Goal: Information Seeking & Learning: Learn about a topic

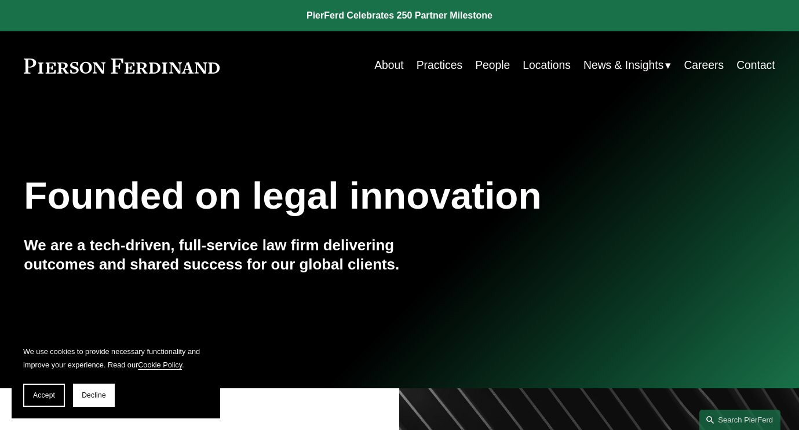
click at [487, 63] on link "People" at bounding box center [492, 65] width 35 height 23
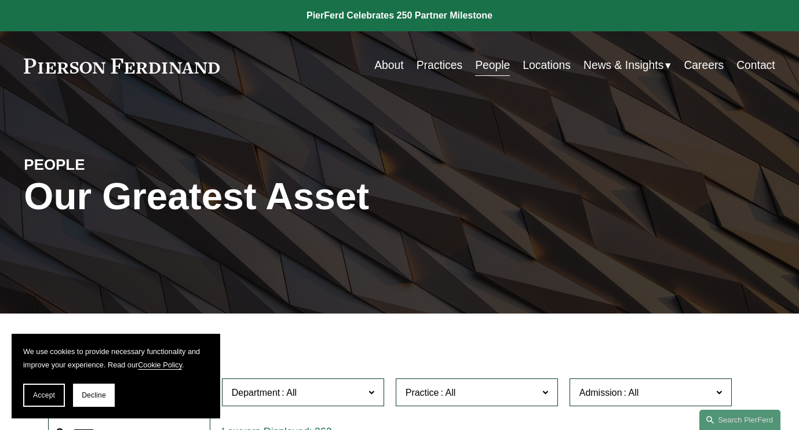
click at [538, 65] on link "Locations" at bounding box center [547, 65] width 48 height 23
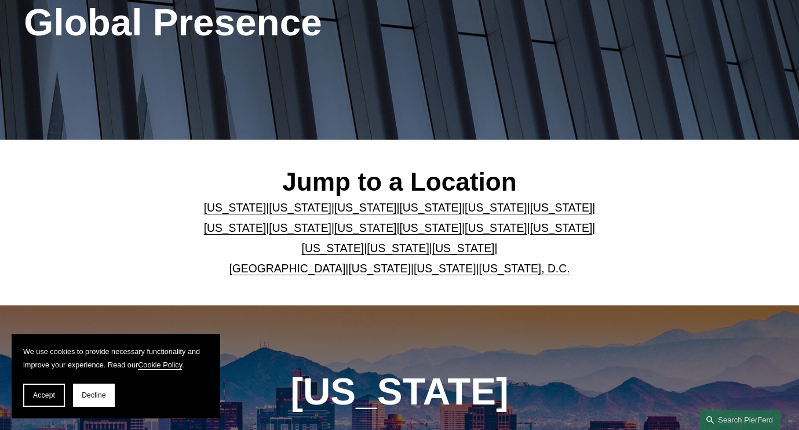
scroll to position [219, 0]
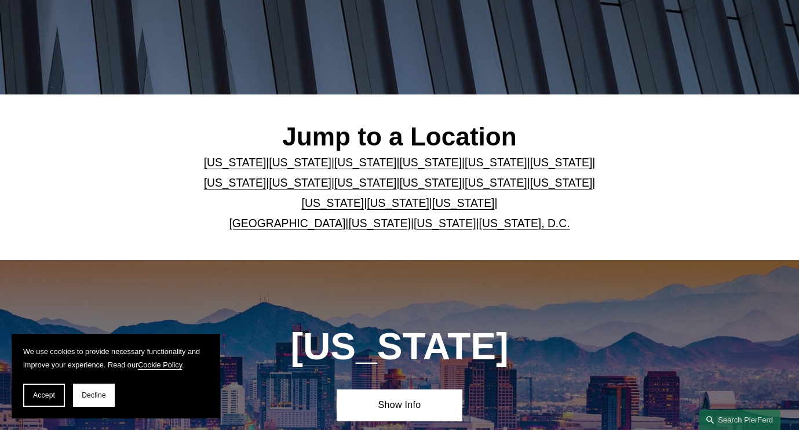
click at [275, 226] on link "United Kingdom" at bounding box center [287, 223] width 116 height 12
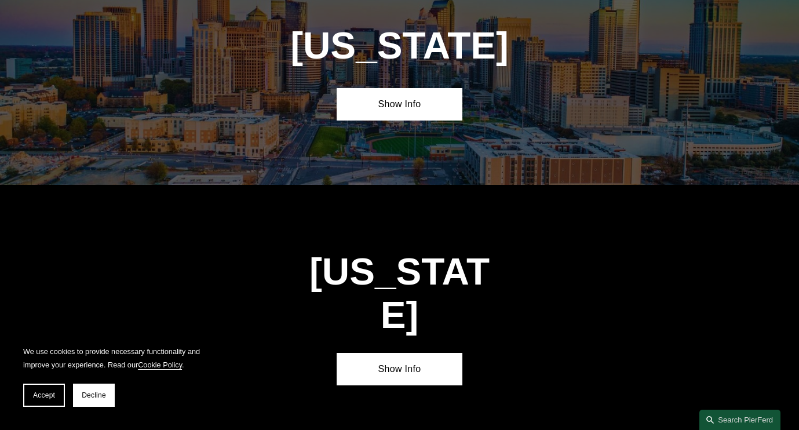
scroll to position [3868, 0]
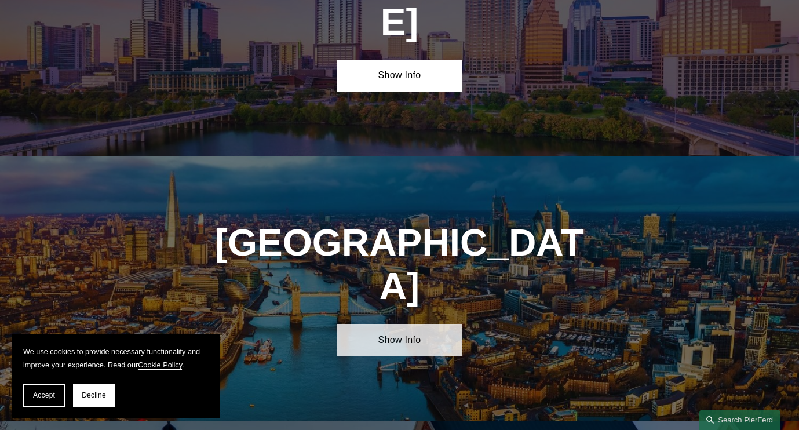
click at [378, 324] on link "Show Info" at bounding box center [399, 340] width 125 height 32
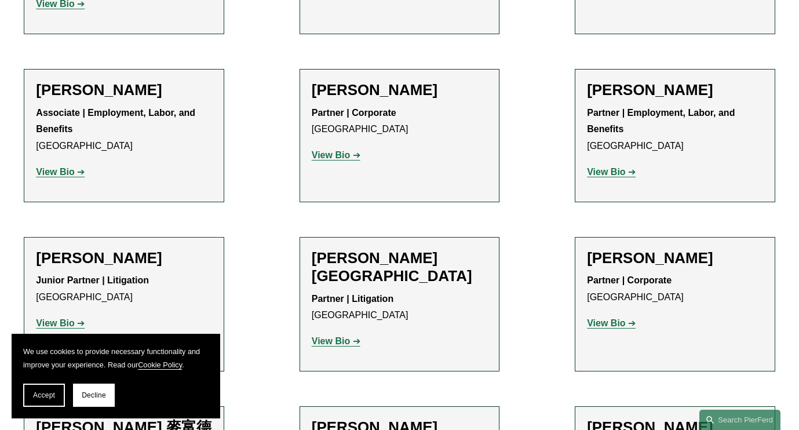
scroll to position [788, 0]
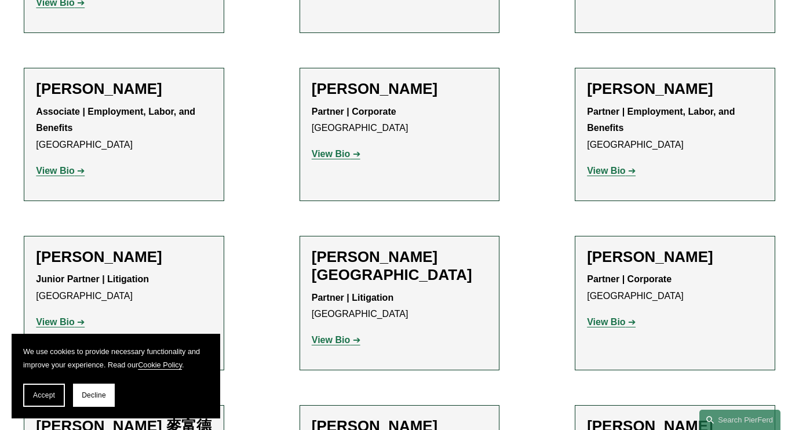
click at [58, 166] on strong "View Bio" at bounding box center [55, 171] width 38 height 10
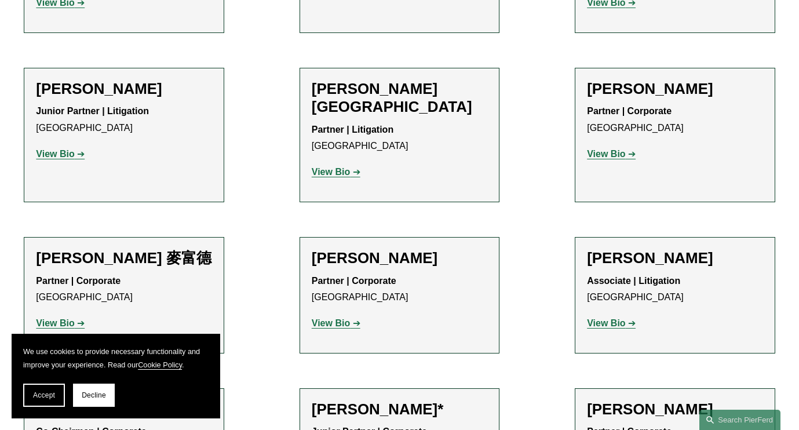
scroll to position [963, 0]
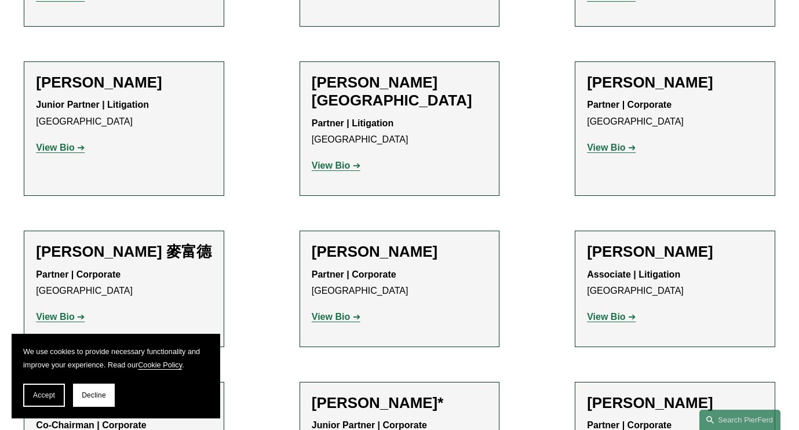
click at [617, 243] on h2 "[PERSON_NAME]" at bounding box center [675, 252] width 176 height 18
click at [615, 243] on h2 "[PERSON_NAME]" at bounding box center [675, 252] width 176 height 18
click at [602, 312] on strong "View Bio" at bounding box center [606, 317] width 38 height 10
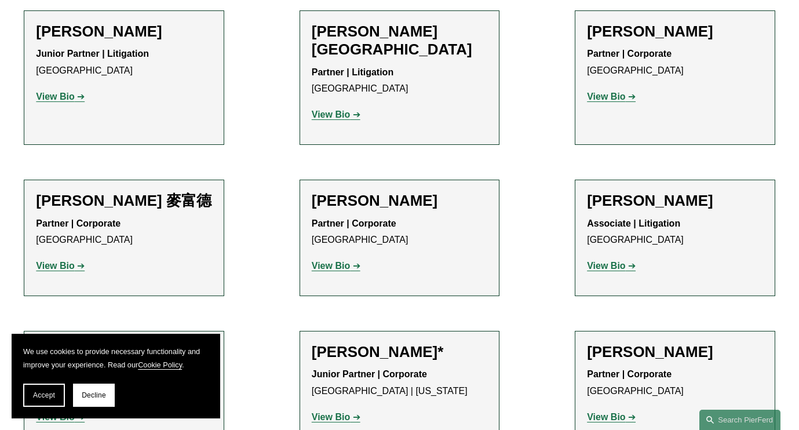
scroll to position [1014, 0]
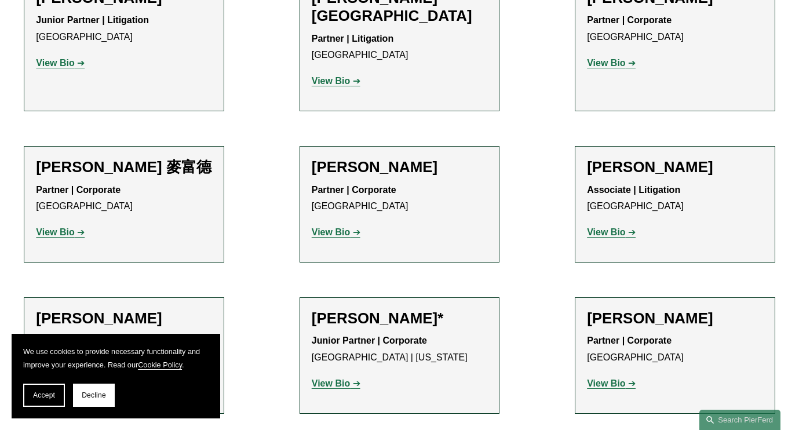
scroll to position [1051, 0]
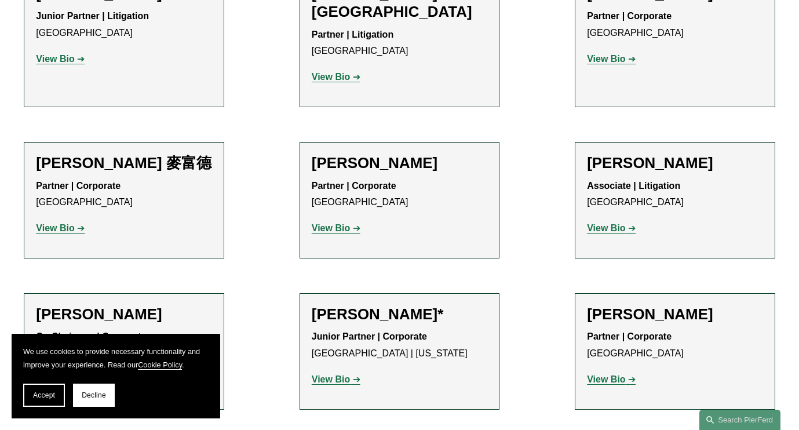
click at [62, 223] on strong "View Bio" at bounding box center [55, 228] width 38 height 10
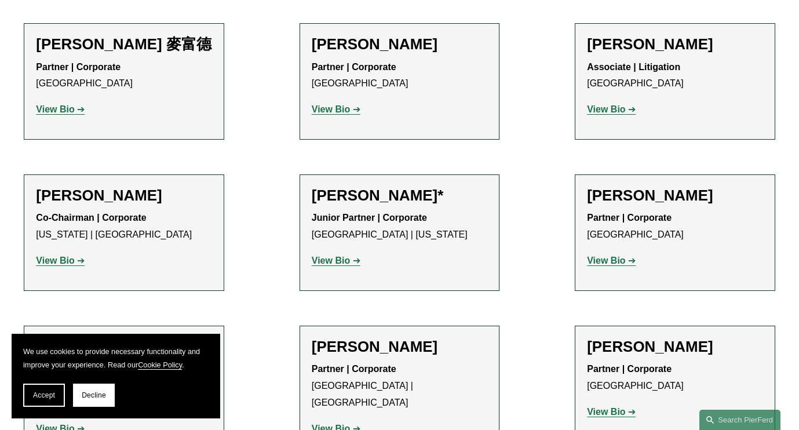
scroll to position [1171, 0]
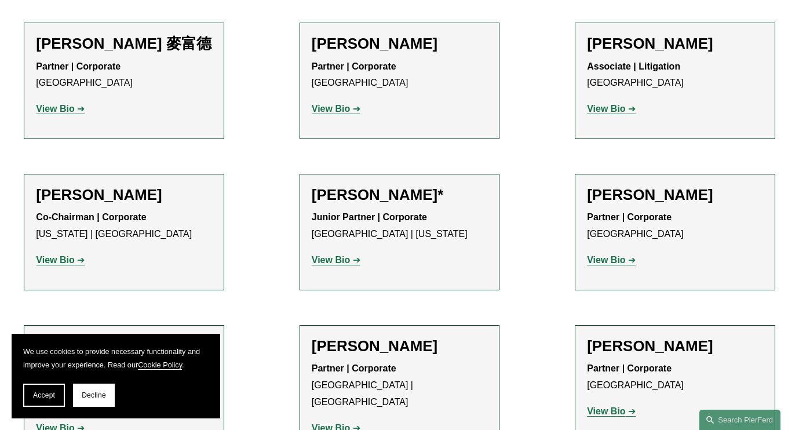
click at [355, 186] on h2 "Matthew Rebus*" at bounding box center [400, 195] width 176 height 18
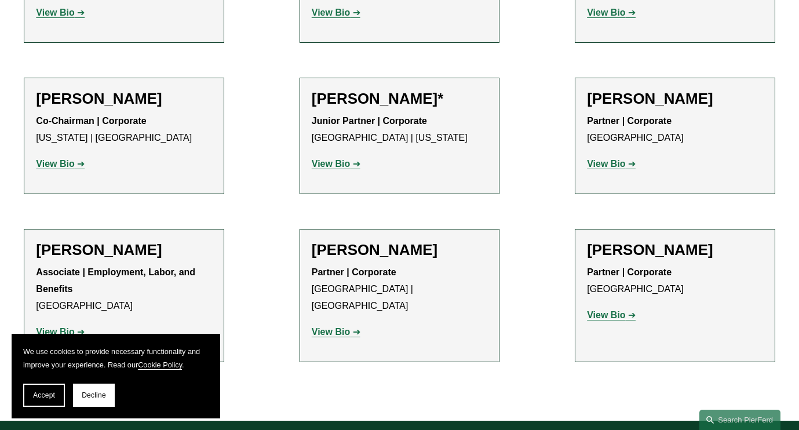
scroll to position [1283, 0]
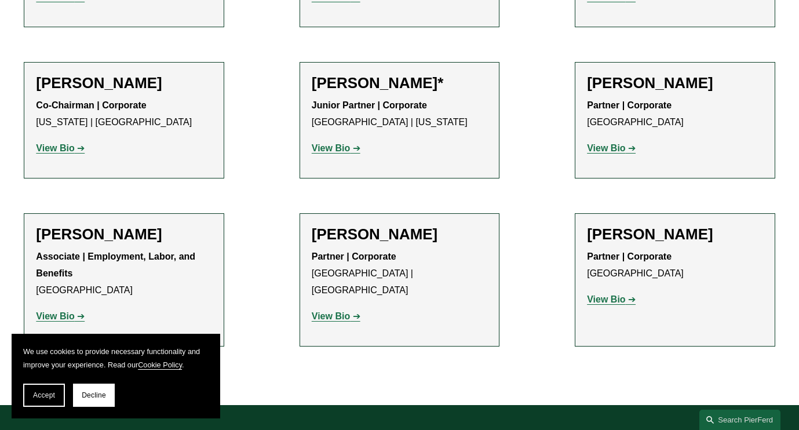
click at [338, 311] on strong "View Bio" at bounding box center [331, 316] width 38 height 10
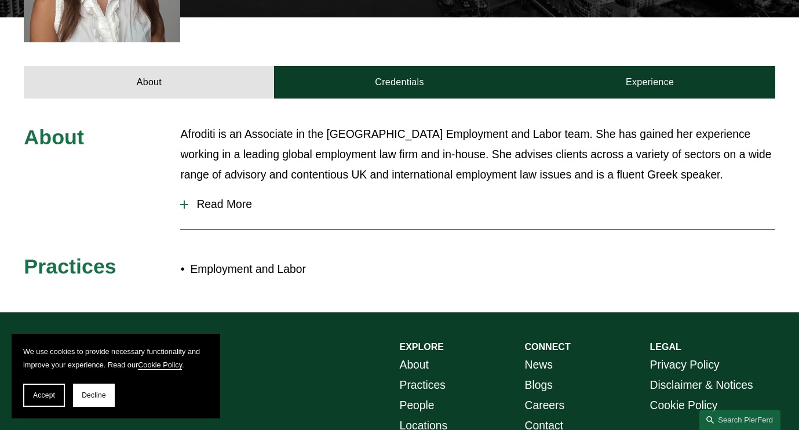
scroll to position [445, 0]
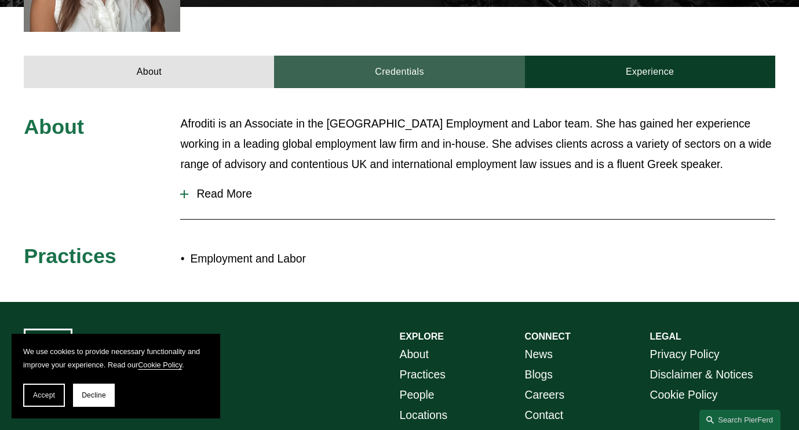
click at [410, 65] on link "Credentials" at bounding box center [399, 72] width 250 height 32
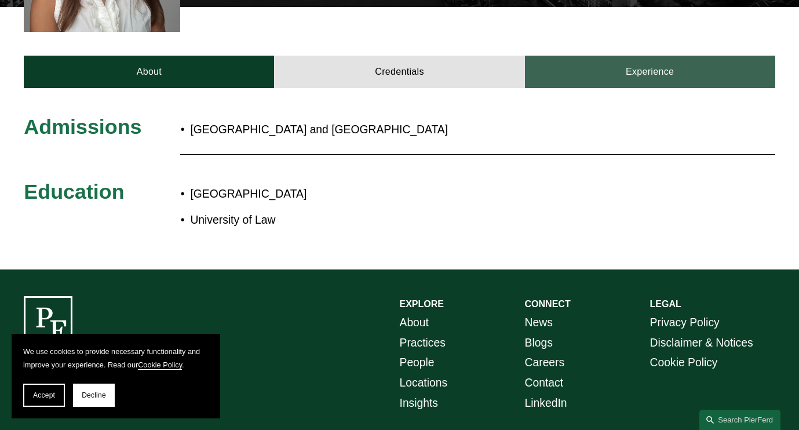
click at [644, 75] on link "Experience" at bounding box center [650, 72] width 250 height 32
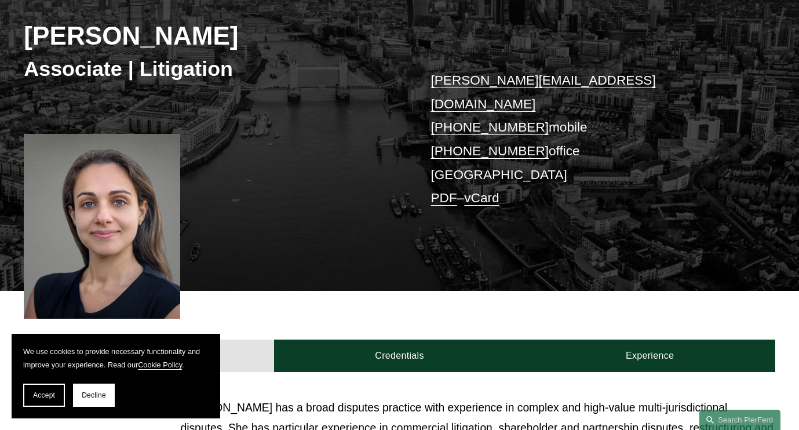
scroll to position [177, 0]
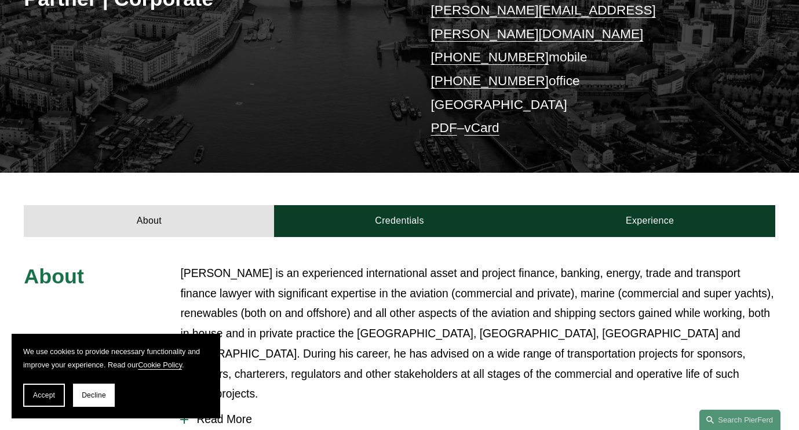
scroll to position [168, 0]
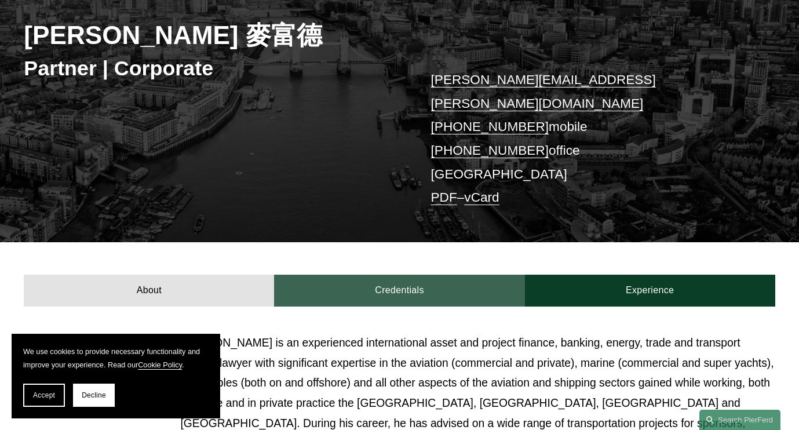
click at [400, 275] on link "Credentials" at bounding box center [399, 291] width 250 height 32
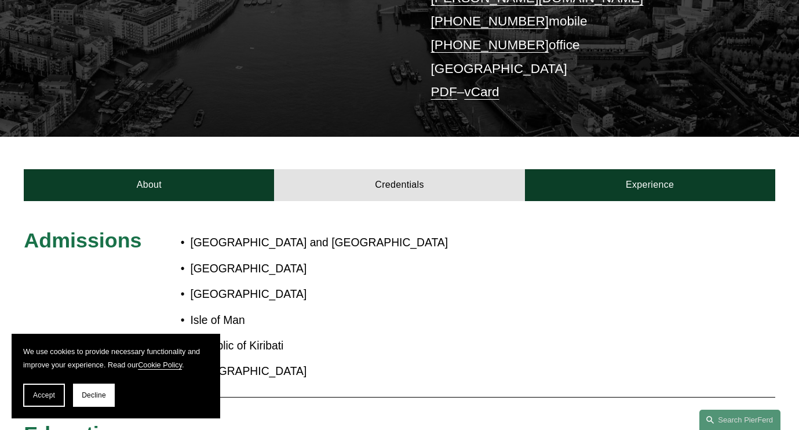
scroll to position [336, 0]
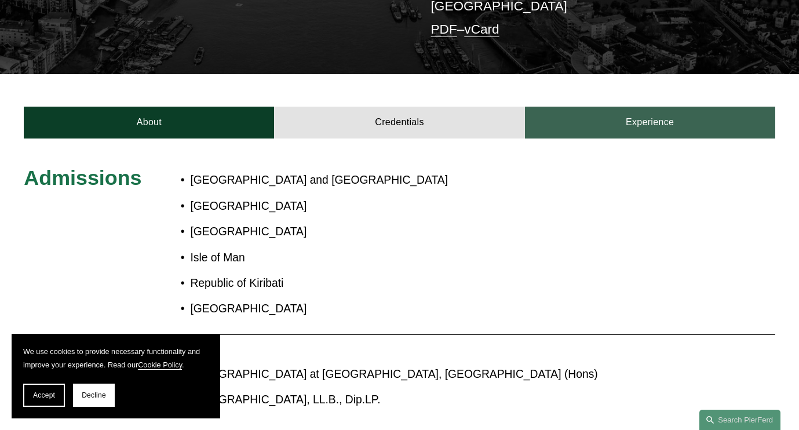
click at [610, 107] on link "Experience" at bounding box center [650, 123] width 250 height 32
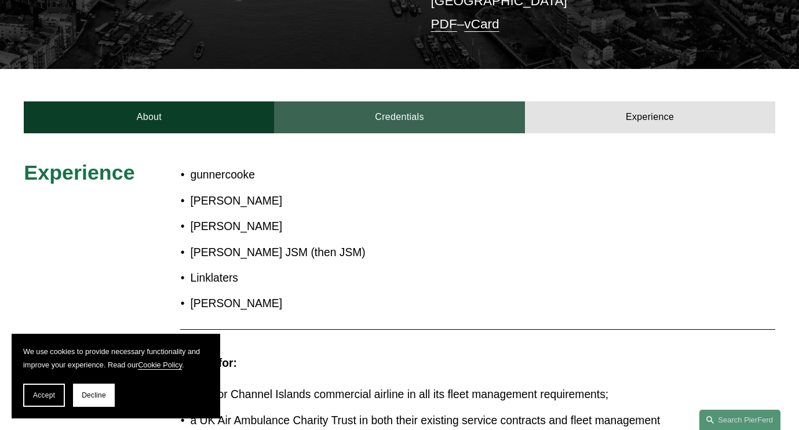
scroll to position [342, 0]
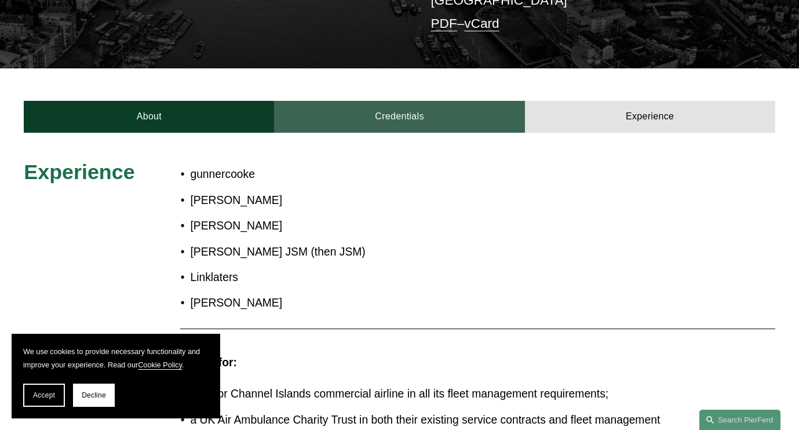
click at [407, 101] on link "Credentials" at bounding box center [399, 117] width 250 height 32
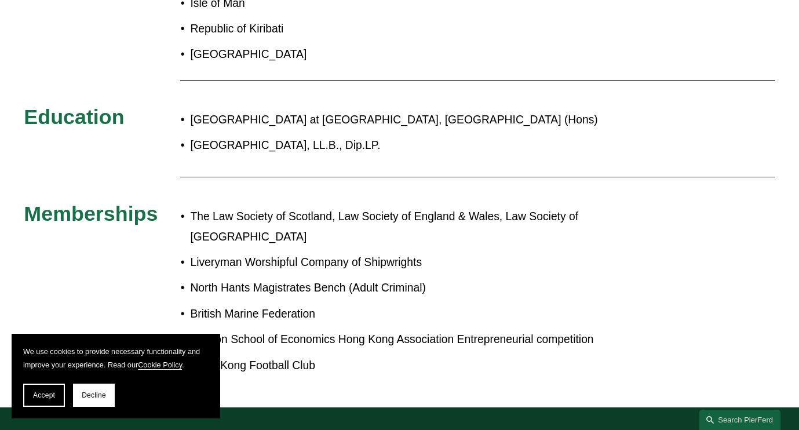
scroll to position [592, 0]
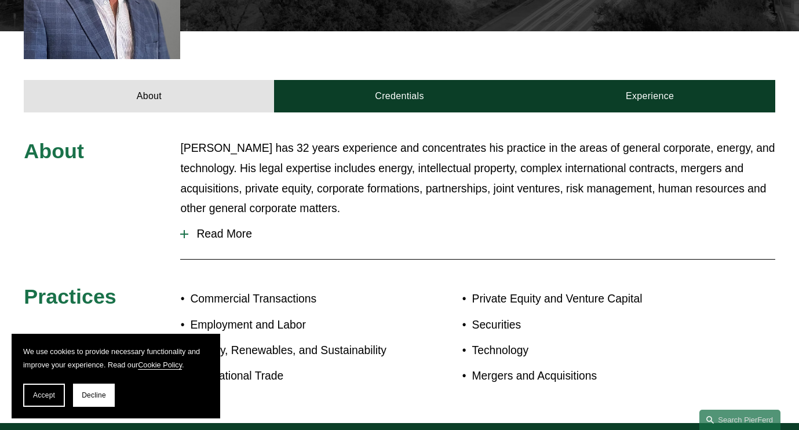
scroll to position [428, 0]
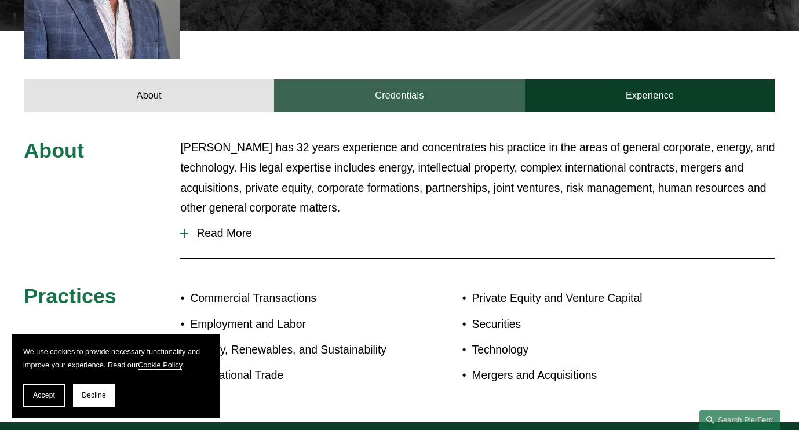
click at [406, 79] on link "Credentials" at bounding box center [399, 95] width 250 height 32
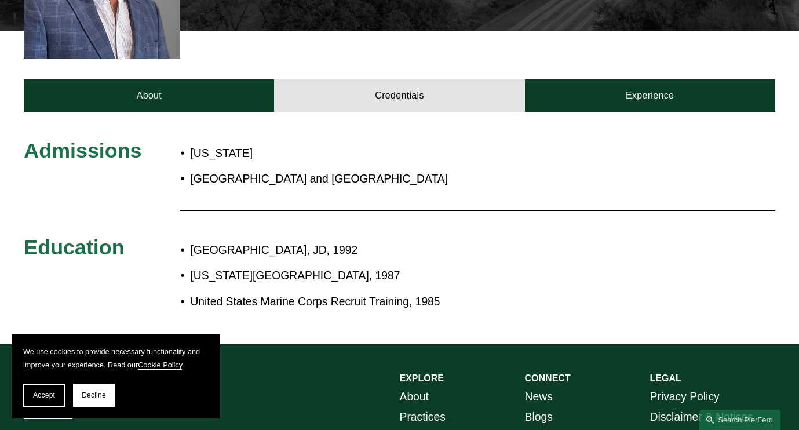
click at [256, 169] on p "[GEOGRAPHIC_DATA] and [GEOGRAPHIC_DATA]" at bounding box center [326, 179] width 272 height 20
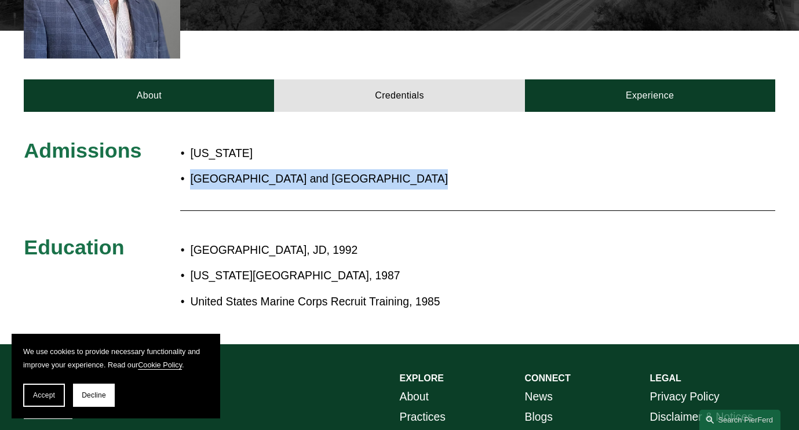
click at [256, 169] on p "[GEOGRAPHIC_DATA] and [GEOGRAPHIC_DATA]" at bounding box center [326, 179] width 272 height 20
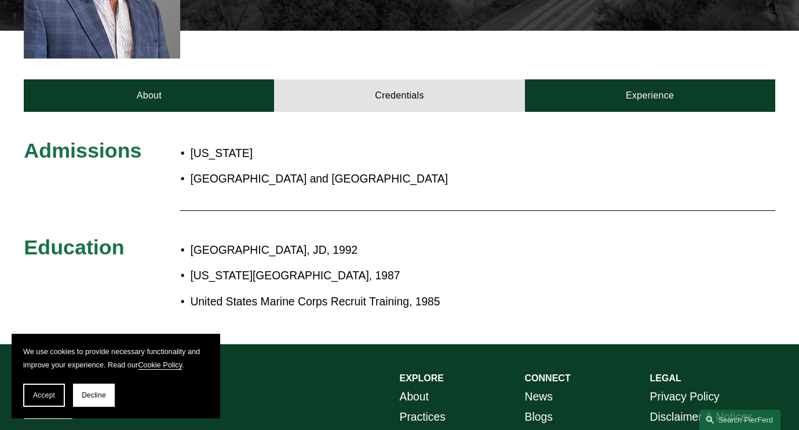
click at [209, 144] on p "[US_STATE]" at bounding box center [326, 154] width 272 height 20
click at [223, 169] on p "[GEOGRAPHIC_DATA] and [GEOGRAPHIC_DATA]" at bounding box center [326, 179] width 272 height 20
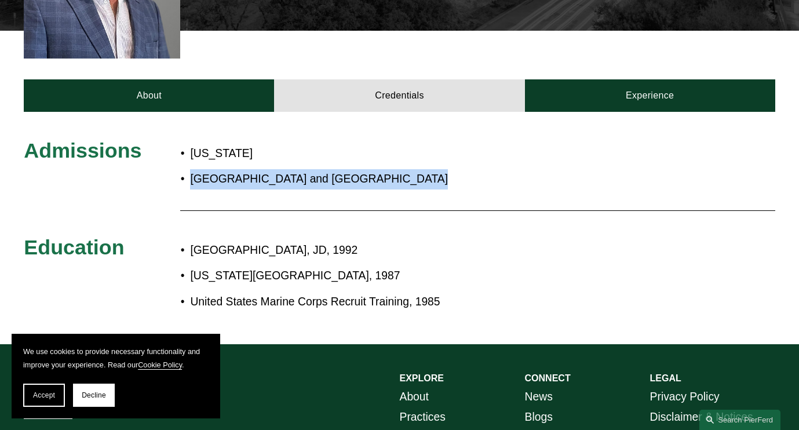
click at [223, 169] on p "[GEOGRAPHIC_DATA] and [GEOGRAPHIC_DATA]" at bounding box center [326, 179] width 272 height 20
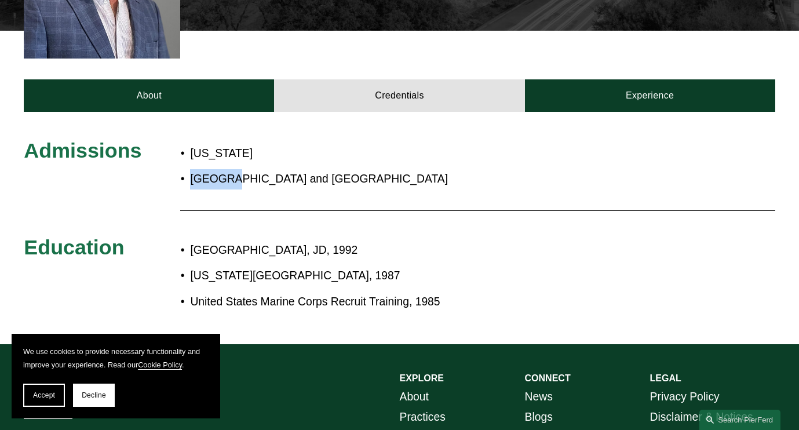
click at [223, 169] on p "[GEOGRAPHIC_DATA] and [GEOGRAPHIC_DATA]" at bounding box center [326, 179] width 272 height 20
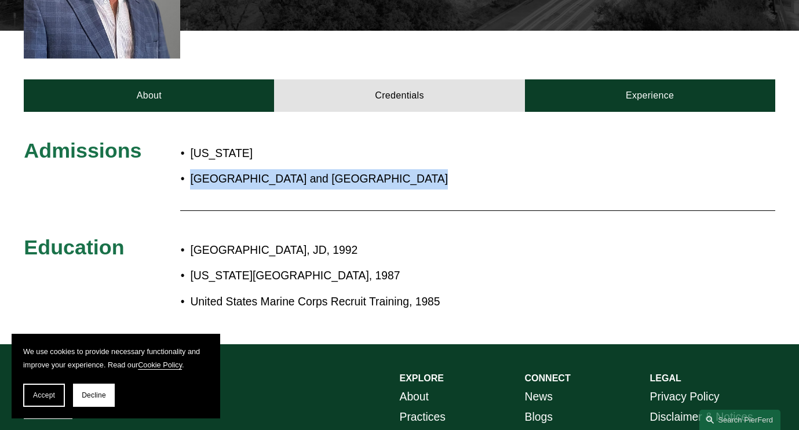
click at [223, 169] on p "[GEOGRAPHIC_DATA] and [GEOGRAPHIC_DATA]" at bounding box center [326, 179] width 272 height 20
click at [296, 205] on div at bounding box center [477, 211] width 595 height 12
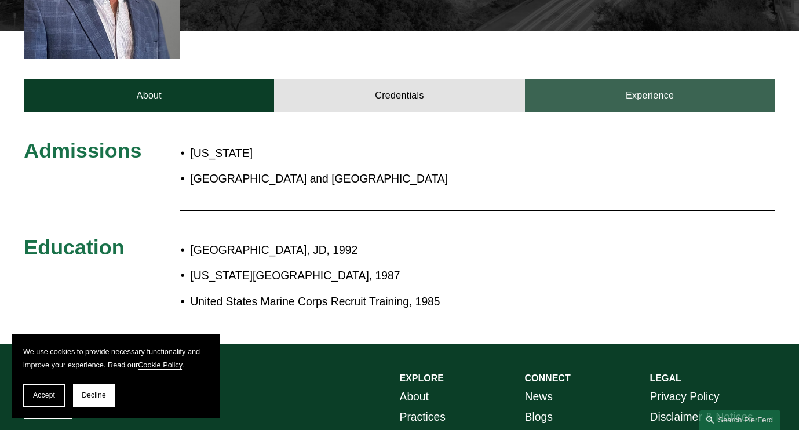
click at [624, 79] on link "Experience" at bounding box center [650, 95] width 250 height 32
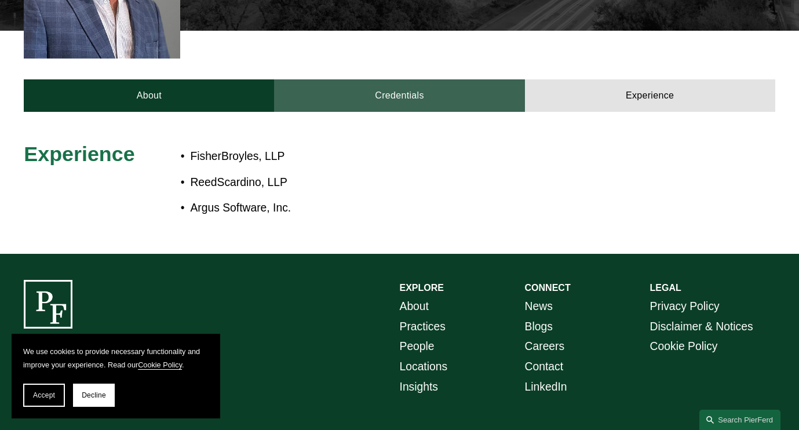
click at [387, 81] on link "Credentials" at bounding box center [399, 95] width 250 height 32
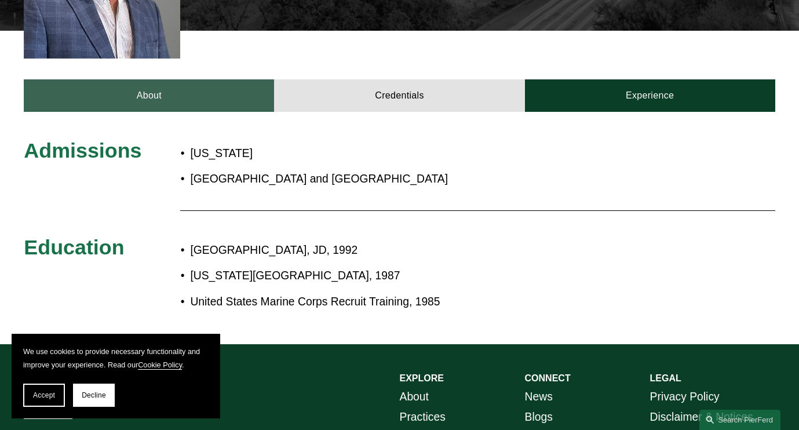
click at [225, 79] on link "About" at bounding box center [149, 95] width 250 height 32
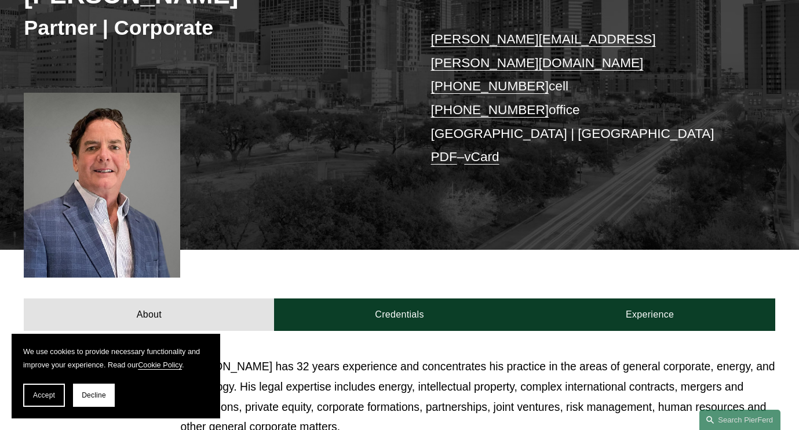
scroll to position [191, 0]
